Goal: Information Seeking & Learning: Learn about a topic

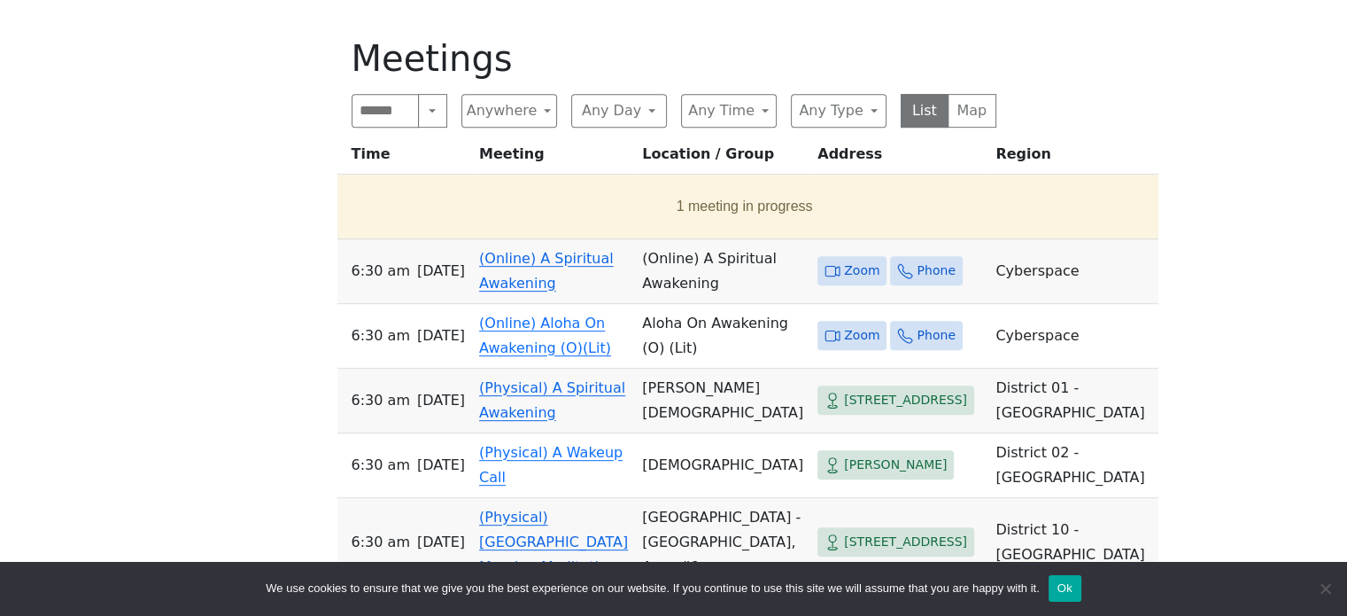
scroll to position [759, 0]
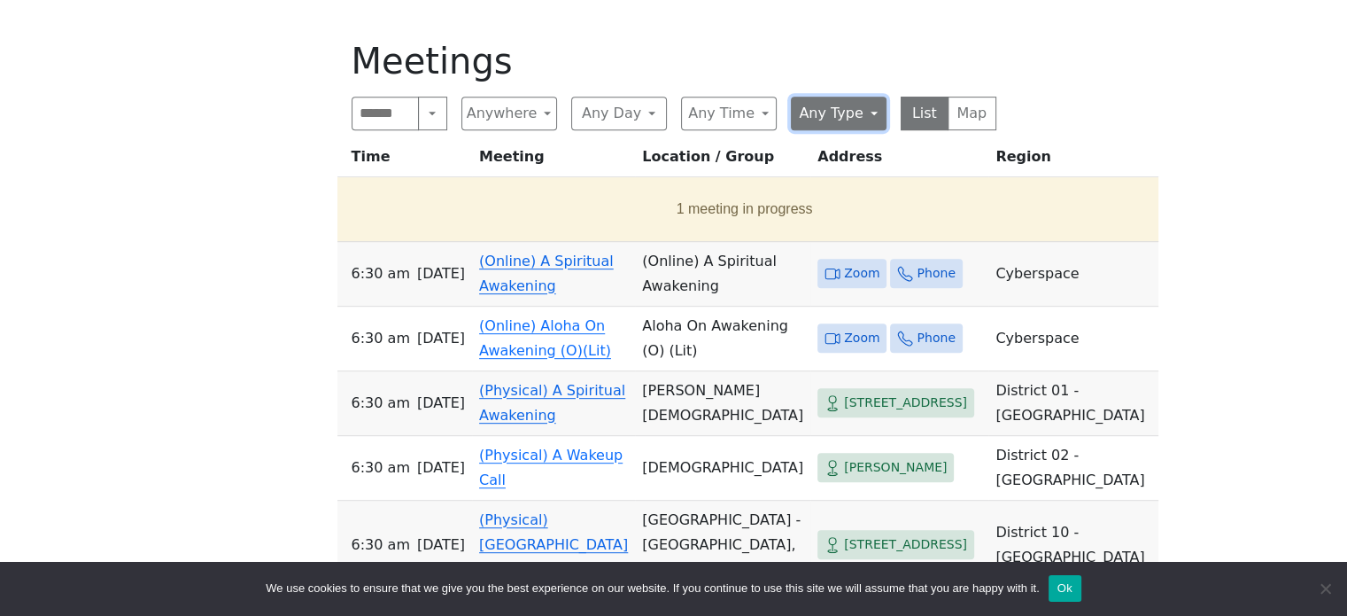
click at [846, 98] on button "Any Type" at bounding box center [839, 114] width 96 height 34
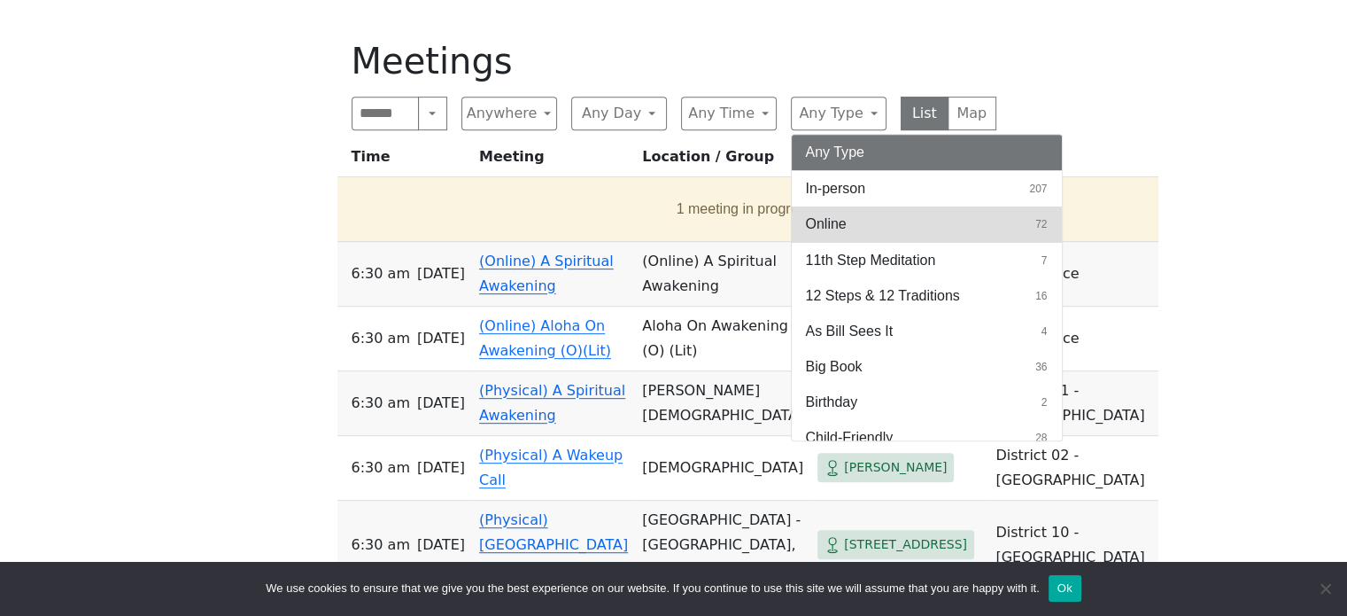
click at [835, 226] on span "Online" at bounding box center [826, 223] width 41 height 21
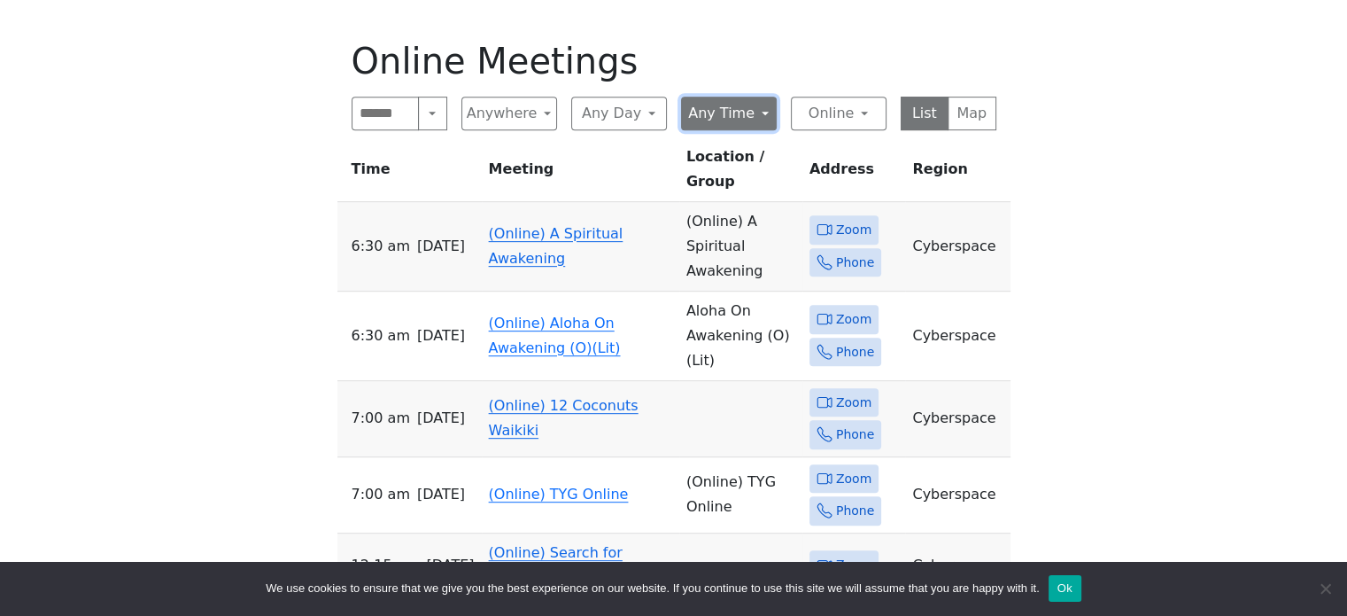
click at [758, 115] on button "Any Time" at bounding box center [729, 114] width 96 height 34
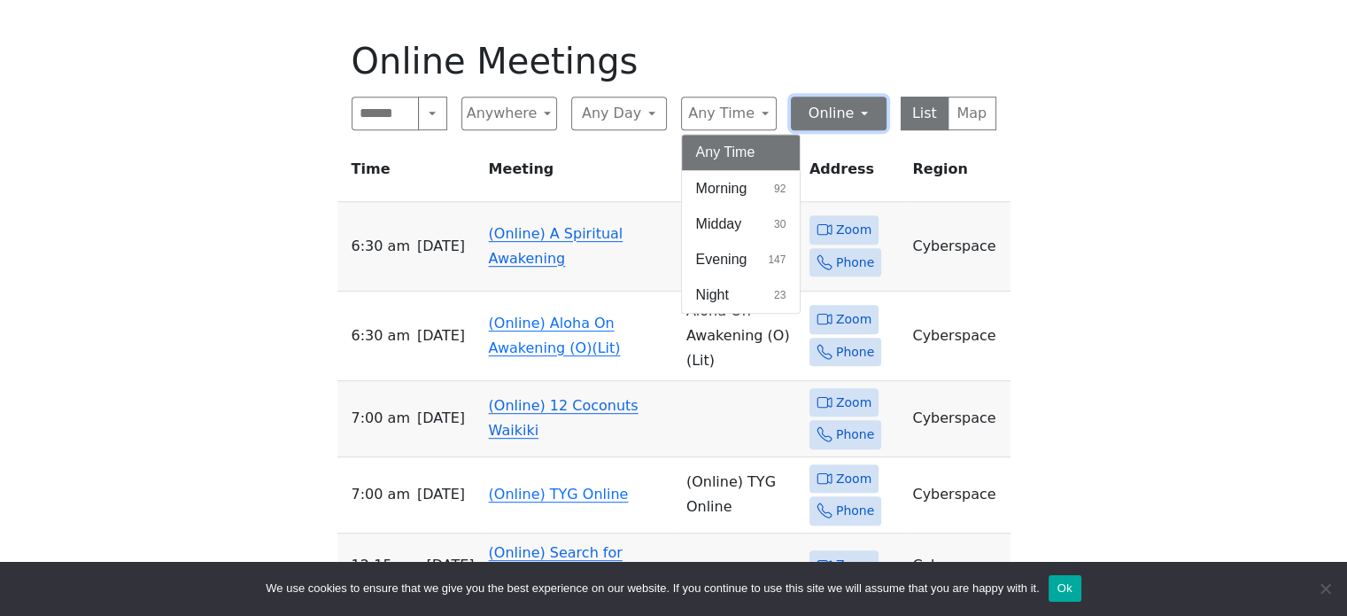
click at [841, 120] on button "Online" at bounding box center [839, 114] width 96 height 34
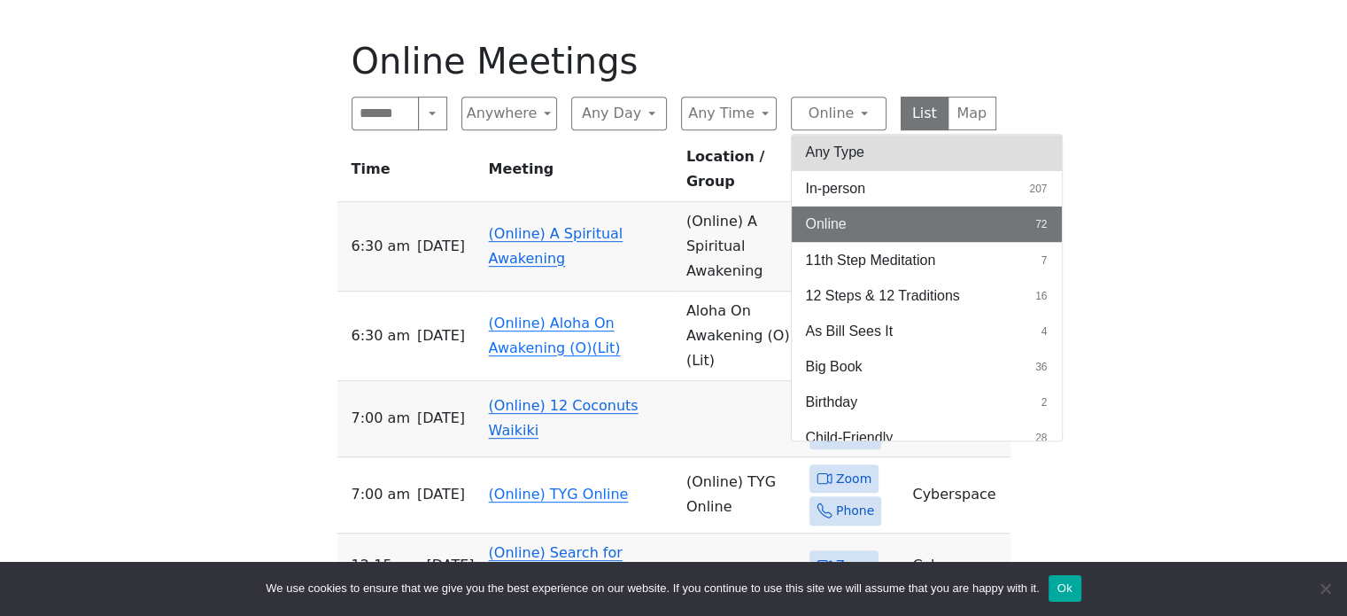
click at [842, 151] on button "Any Type" at bounding box center [927, 152] width 270 height 35
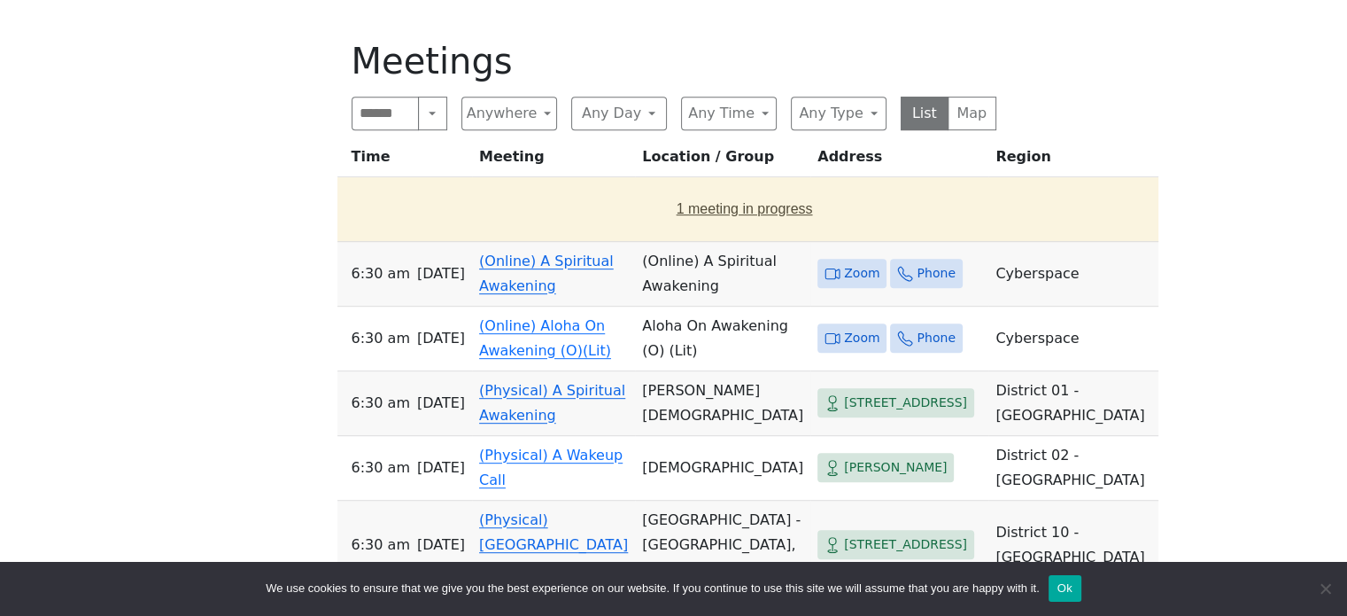
click at [680, 203] on button "1 meeting in progress" at bounding box center [745, 209] width 801 height 50
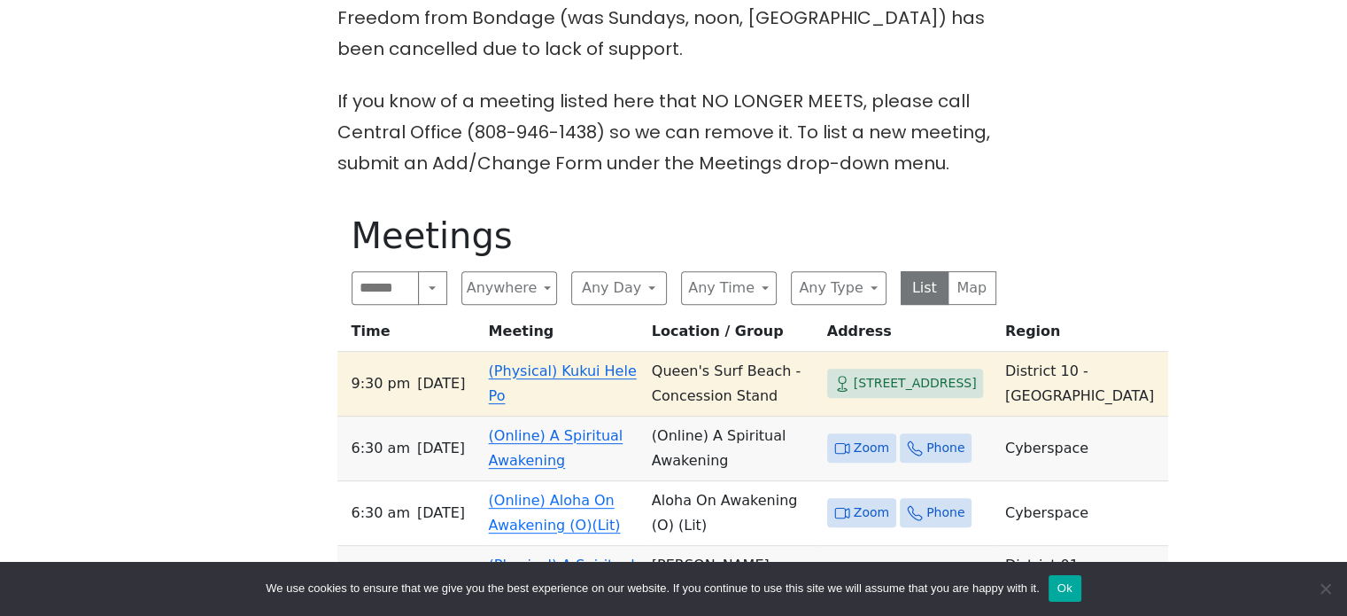
scroll to position [609, 0]
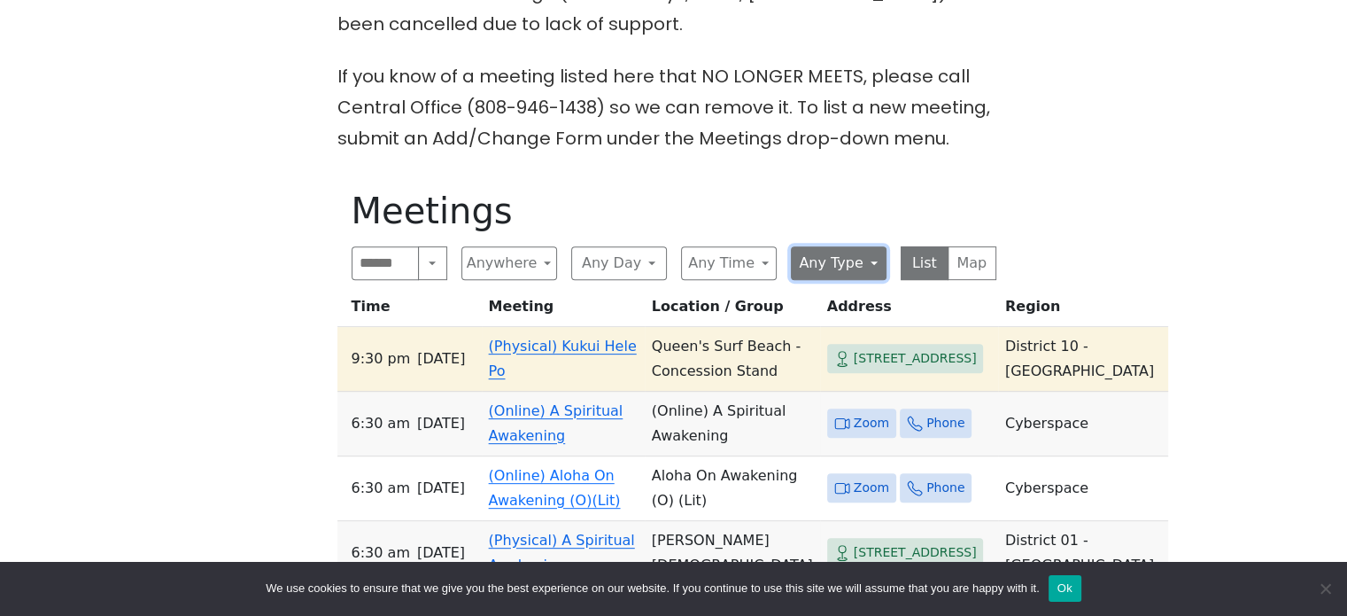
click at [829, 260] on button "Any Type" at bounding box center [839, 263] width 96 height 34
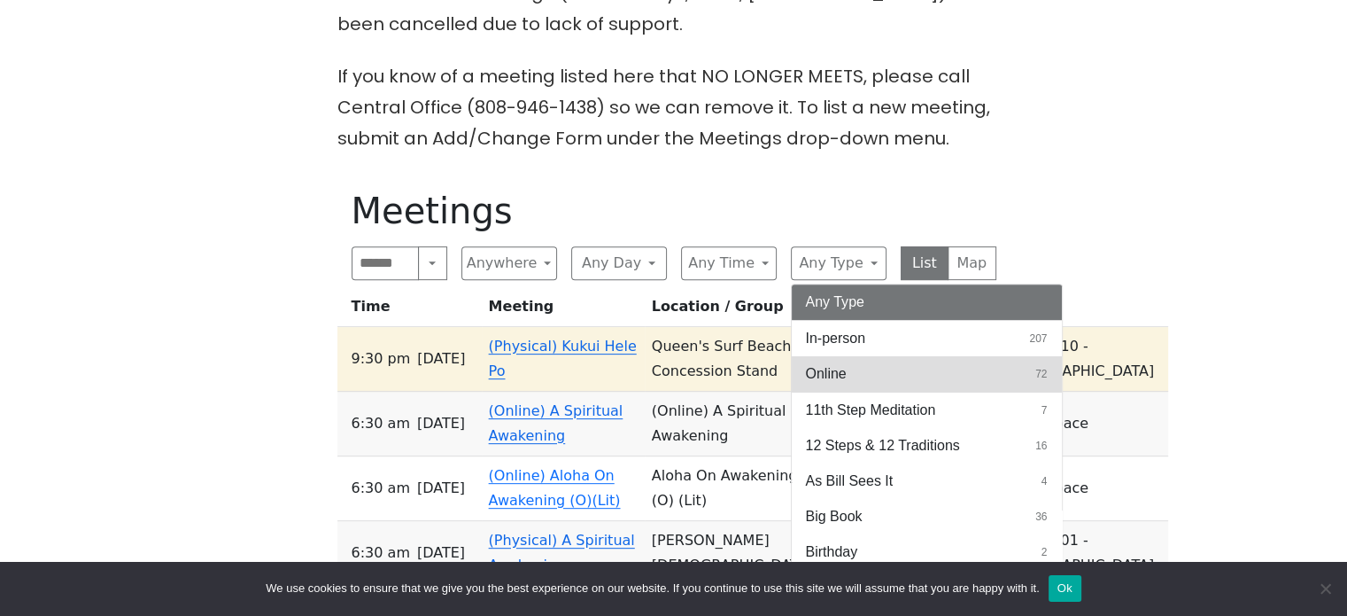
click at [854, 368] on button "Online 72" at bounding box center [927, 373] width 270 height 35
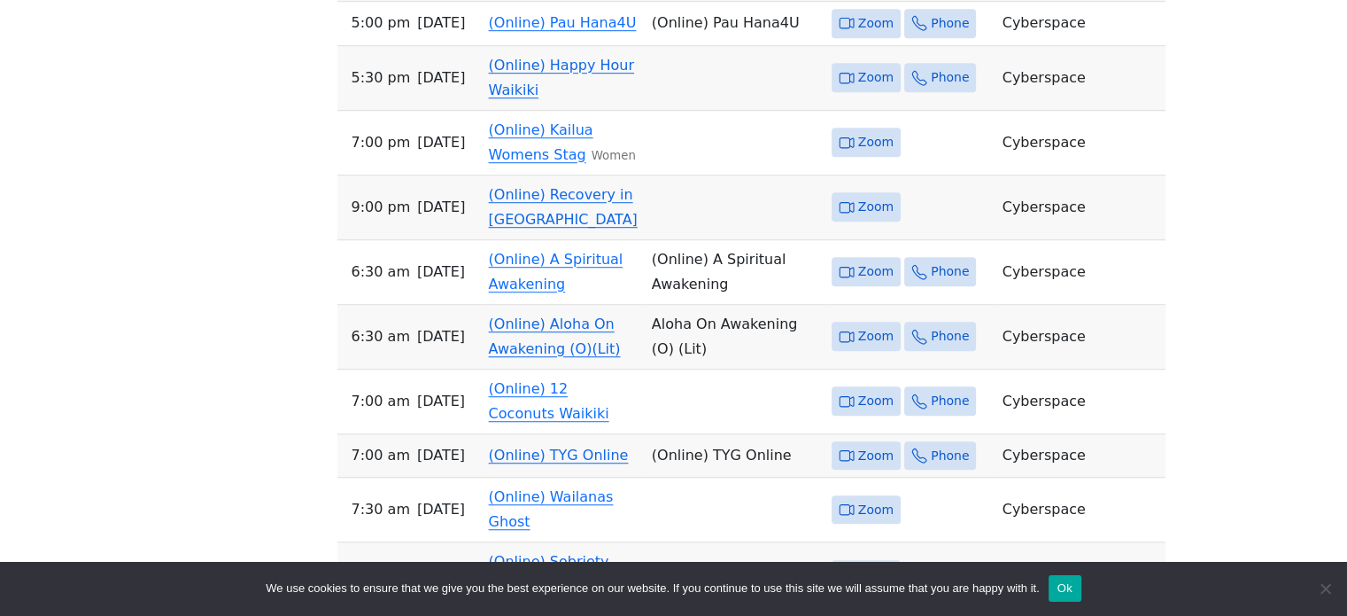
scroll to position [1228, 0]
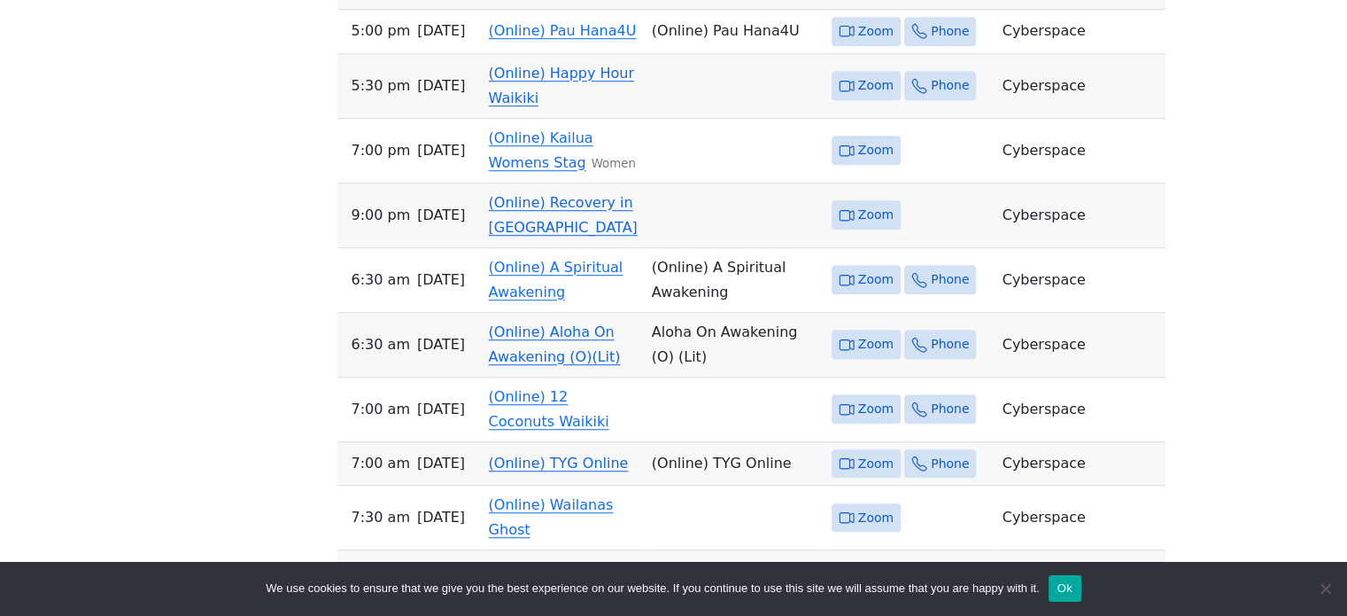
click at [562, 119] on td "(Online) Happy Hour Waikiki" at bounding box center [563, 86] width 163 height 65
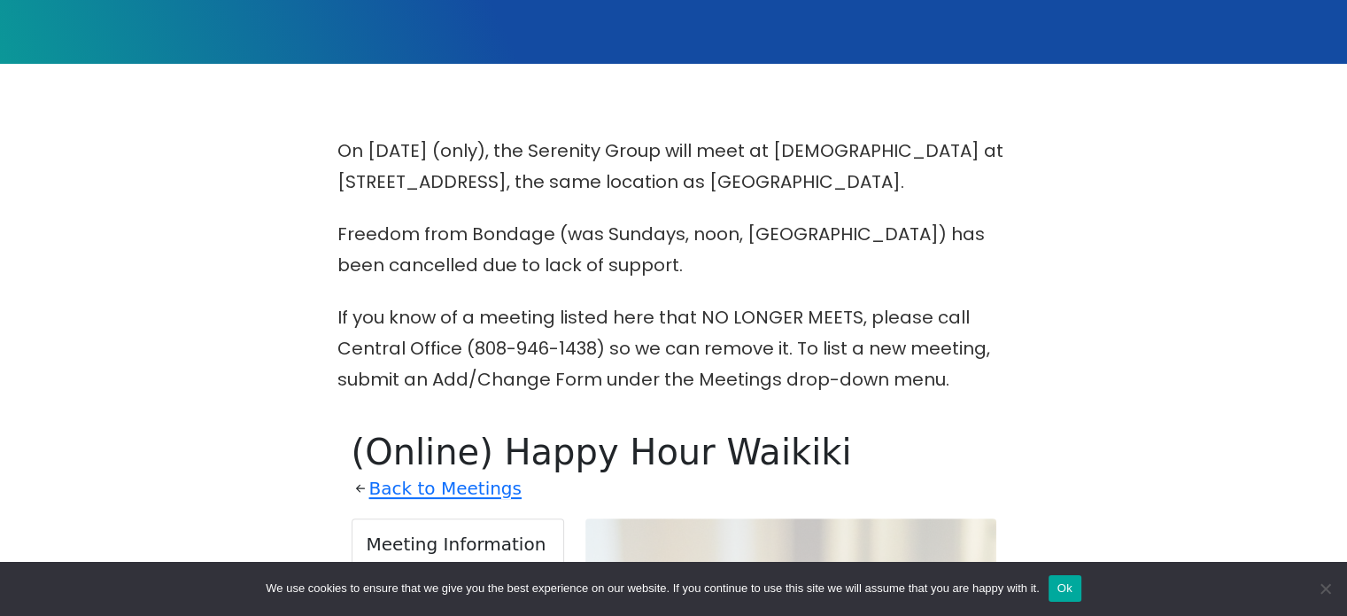
scroll to position [379, 0]
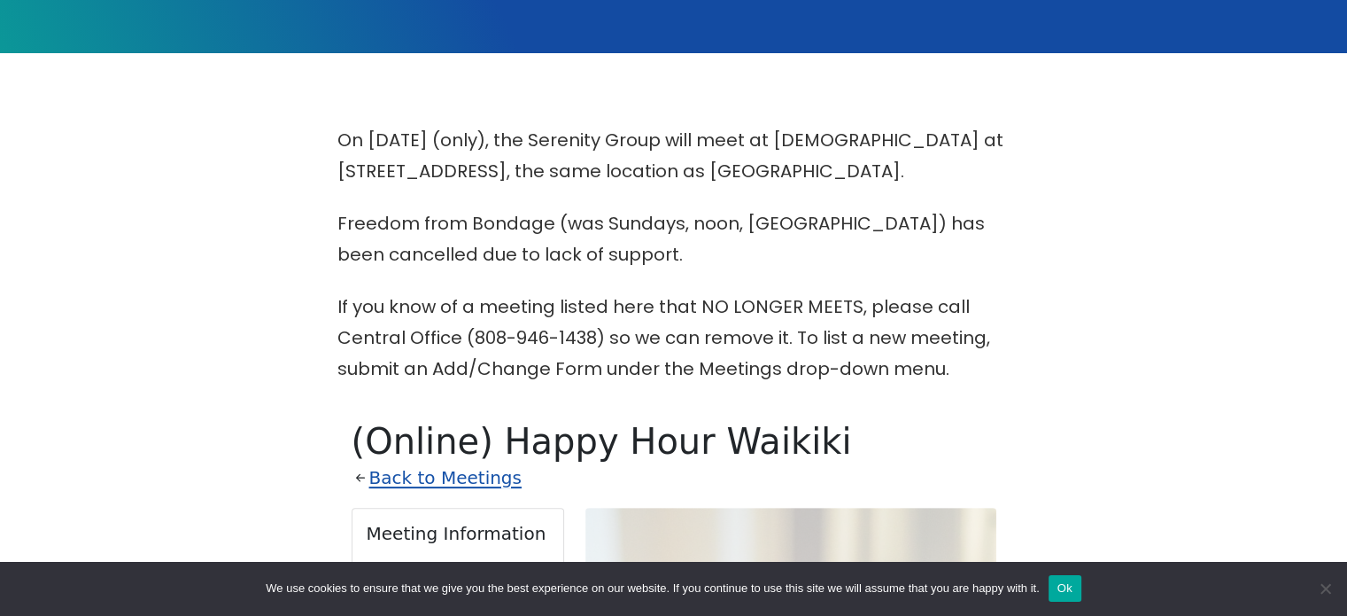
click at [422, 492] on link "Back to Meetings" at bounding box center [445, 477] width 152 height 31
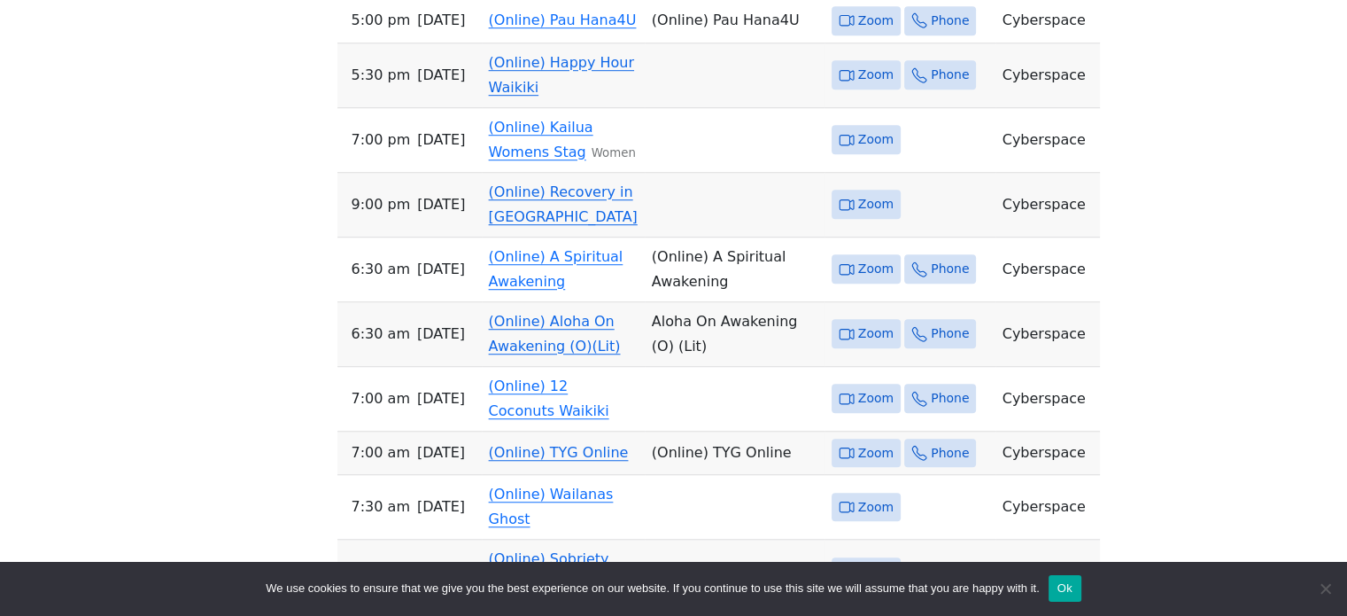
scroll to position [1254, 0]
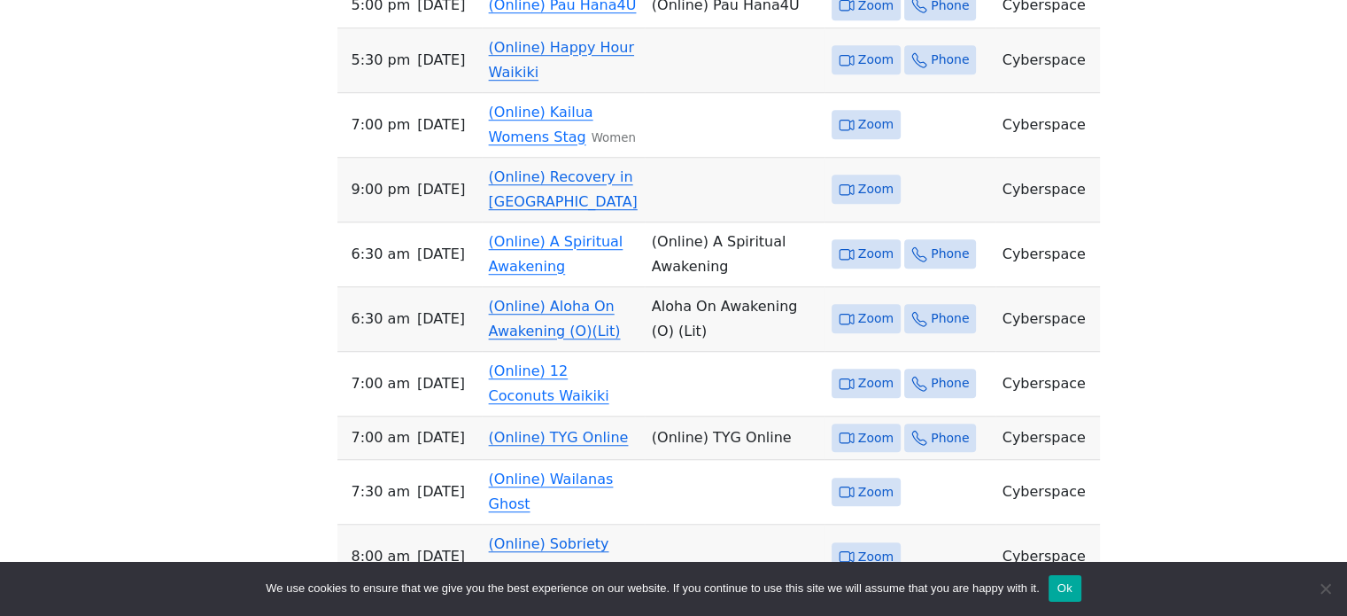
click at [417, 202] on span "[DATE]" at bounding box center [441, 189] width 48 height 25
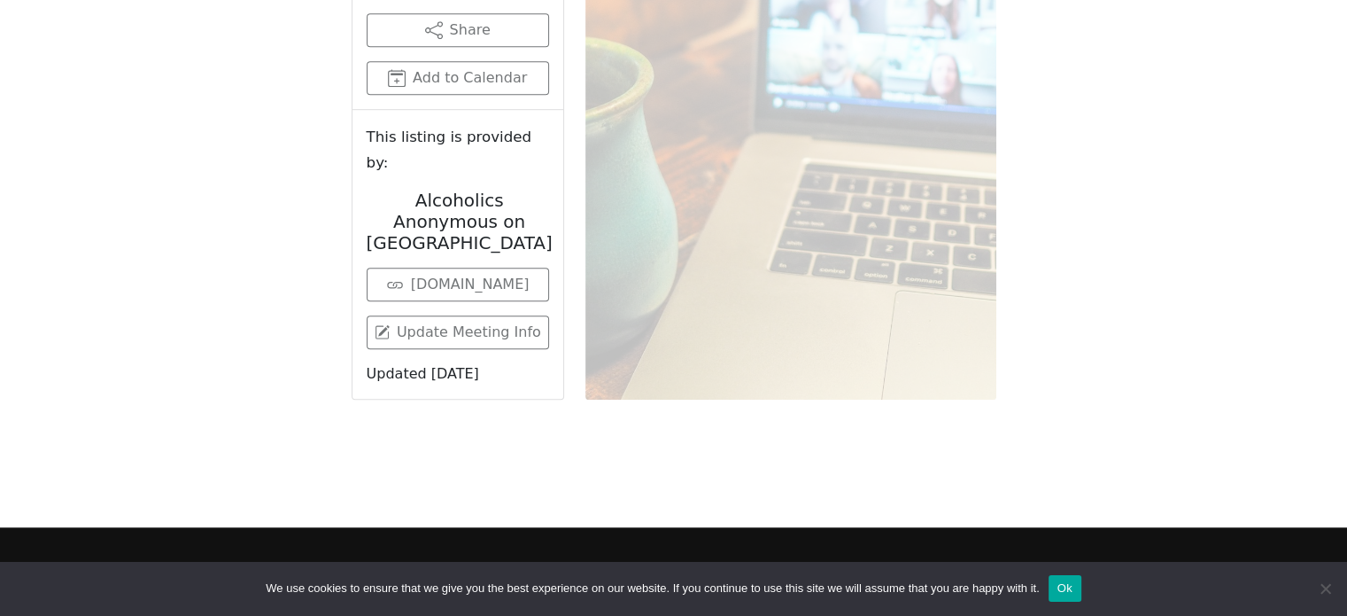
scroll to position [784, 0]
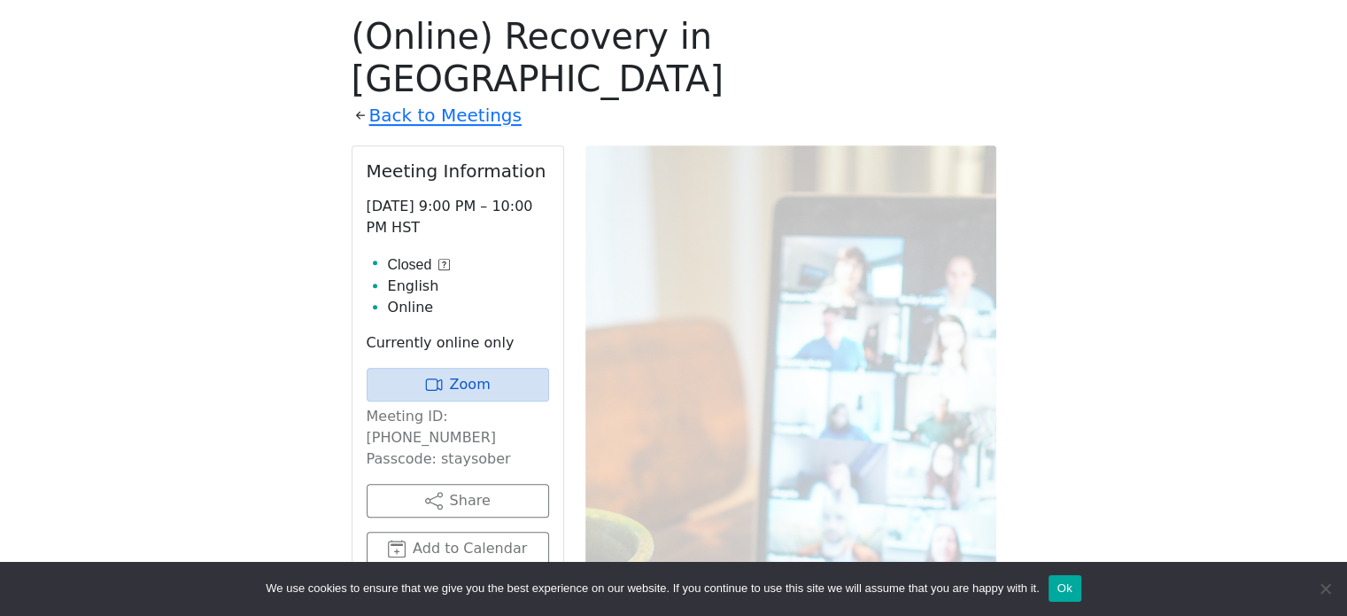
click at [443, 259] on icon at bounding box center [444, 265] width 12 height 12
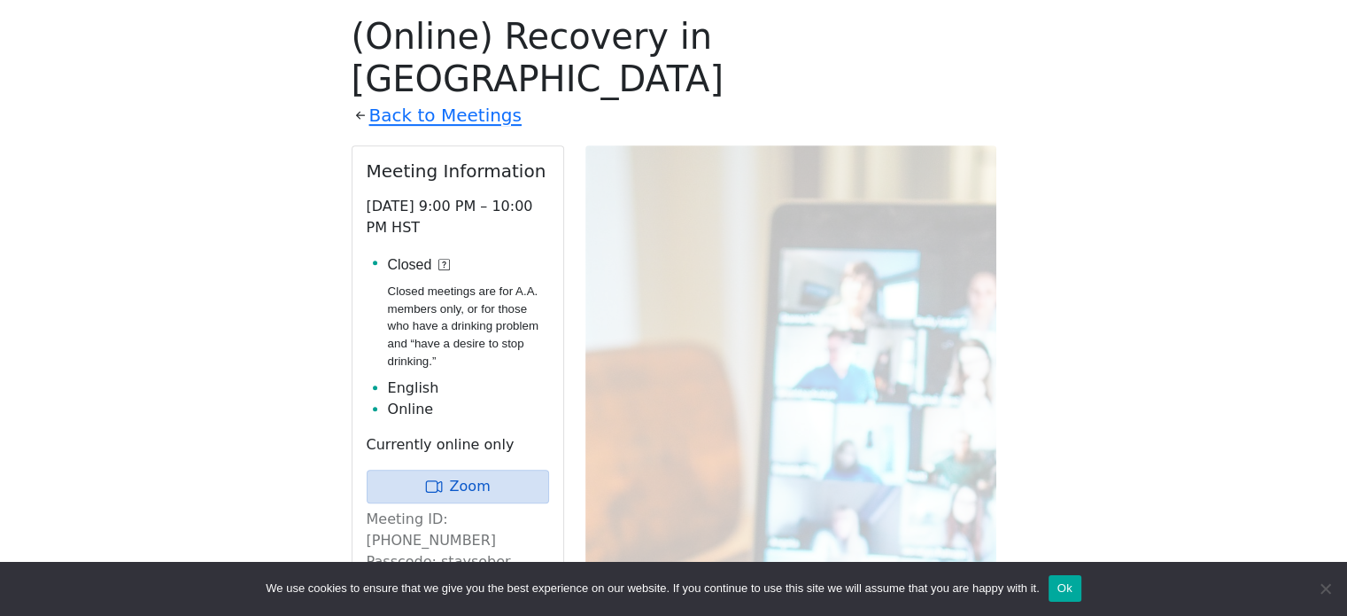
click at [443, 259] on icon at bounding box center [444, 265] width 12 height 12
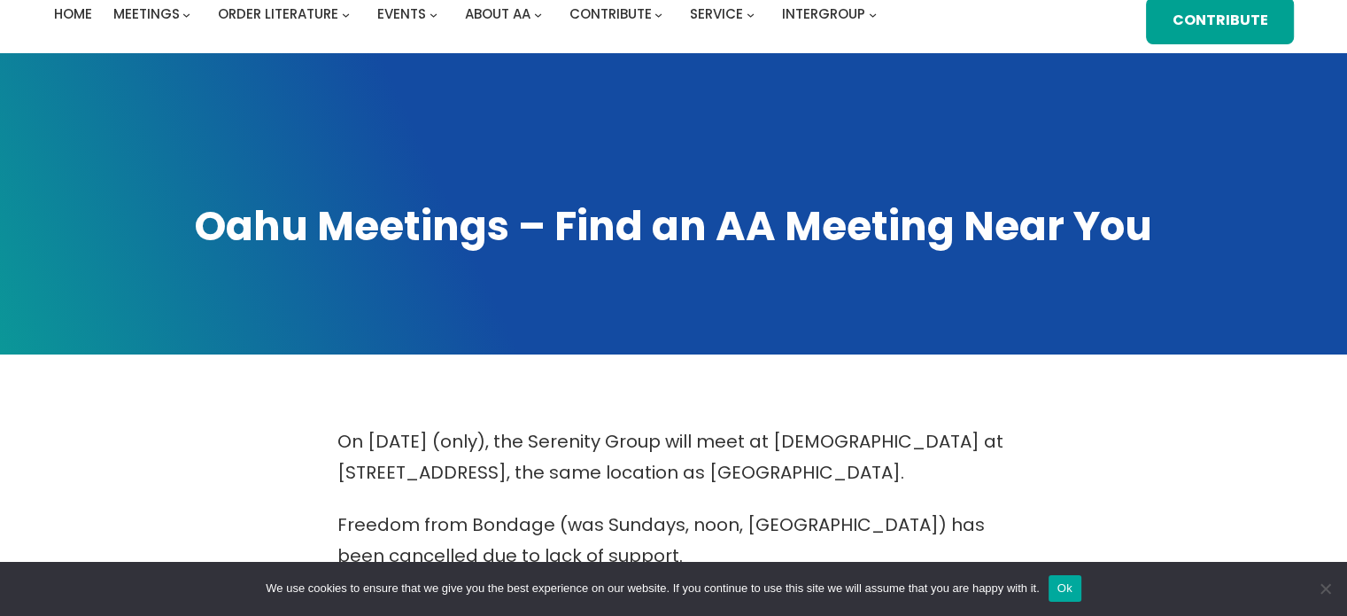
scroll to position [0, 0]
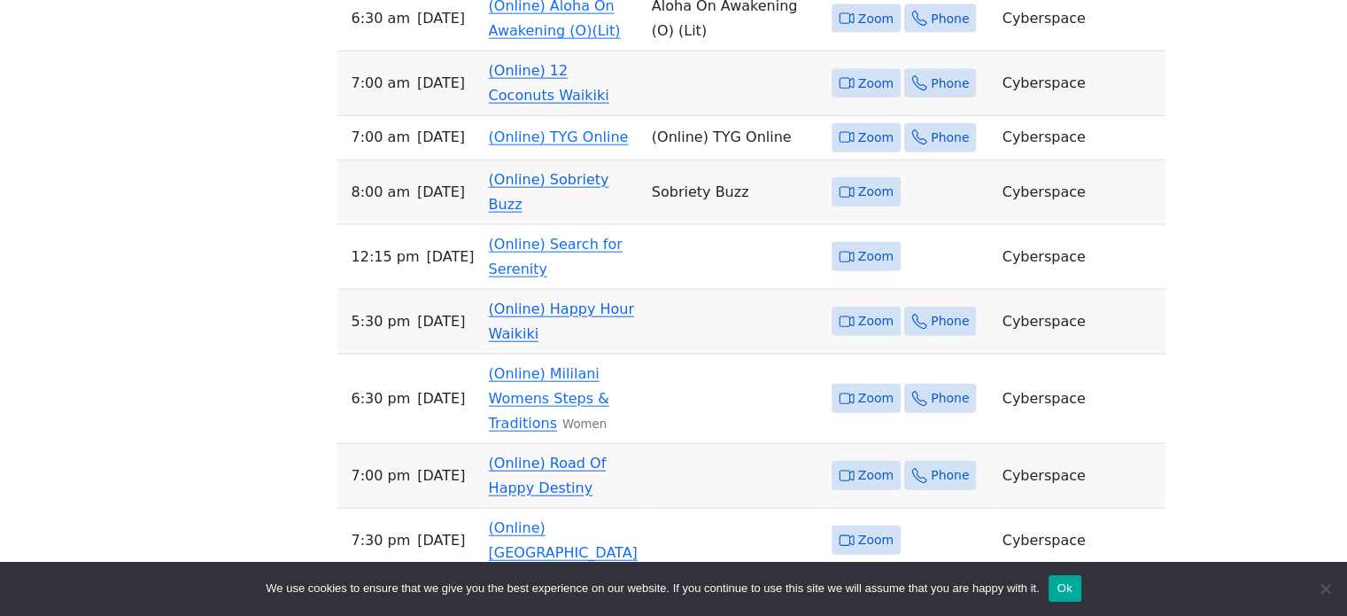
scroll to position [4243, 0]
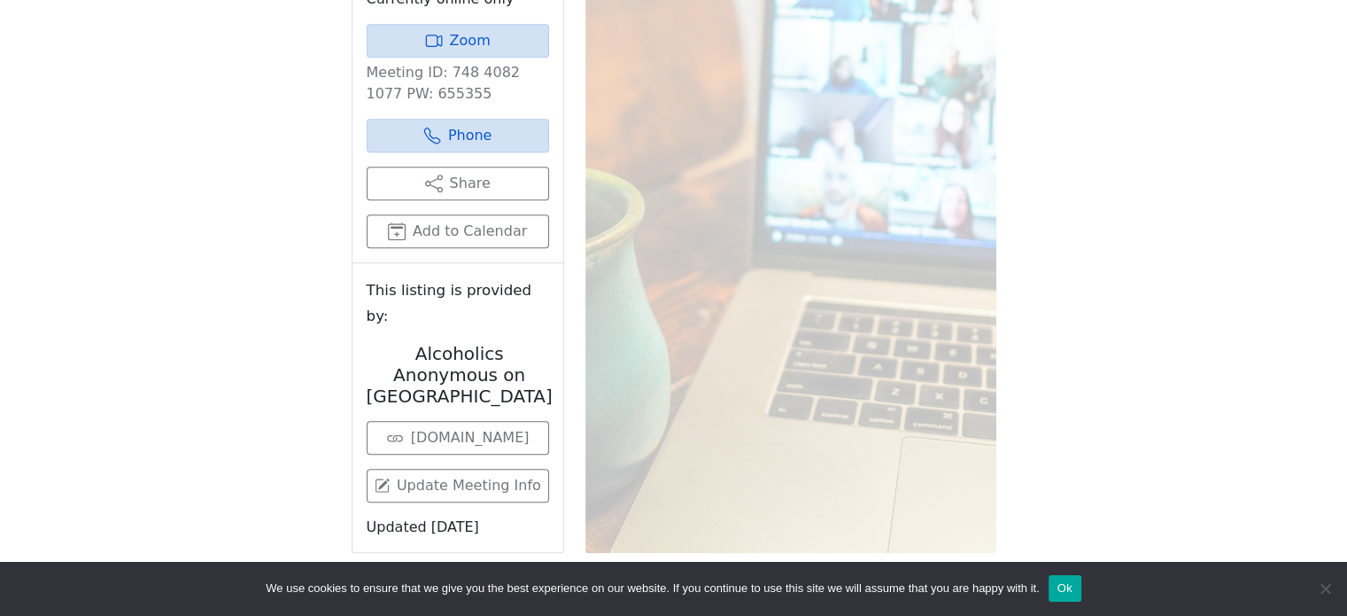
scroll to position [1117, 0]
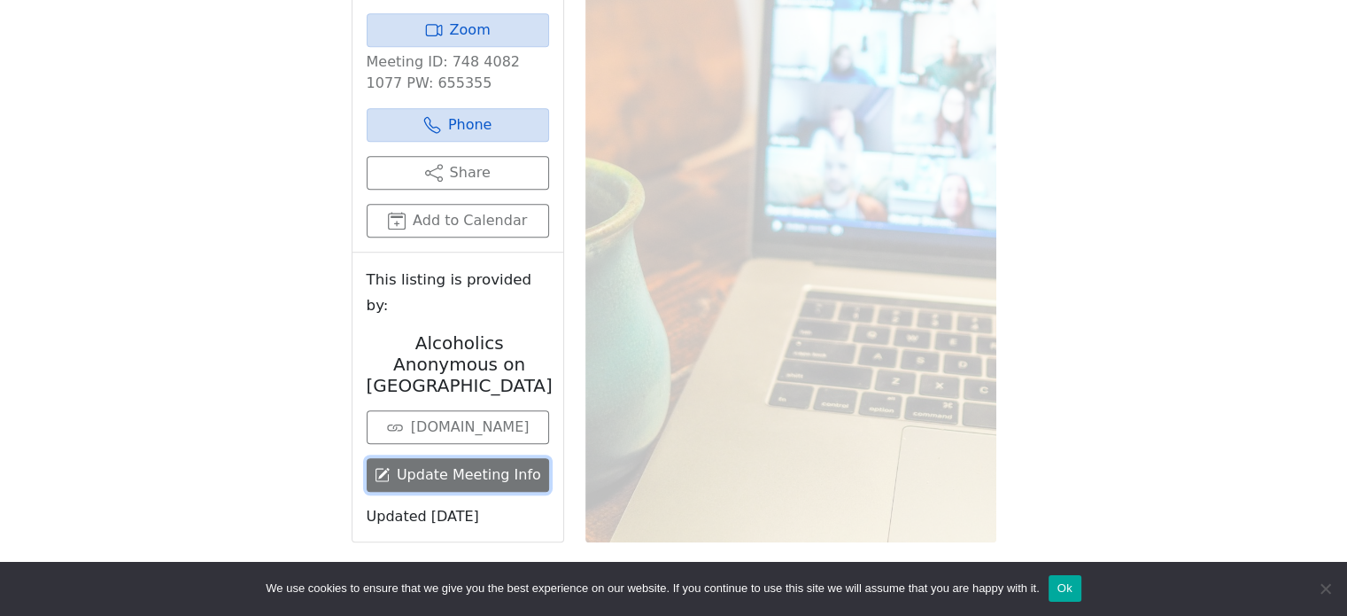
click at [485, 458] on link "Update Meeting Info" at bounding box center [458, 475] width 182 height 34
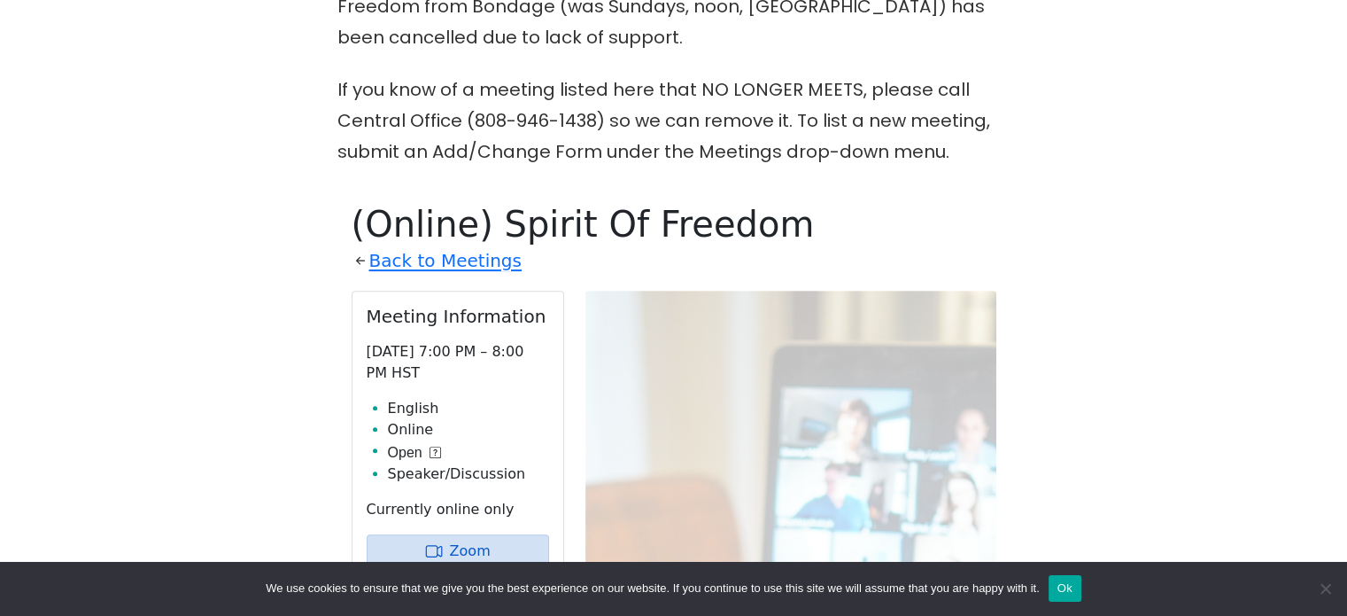
scroll to position [593, 0]
